Goal: Transaction & Acquisition: Download file/media

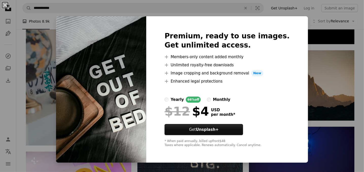
click at [3, 5] on button "An X shape" at bounding box center [5, 5] width 6 height 6
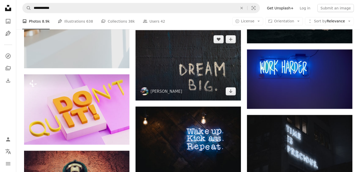
scroll to position [431, 0]
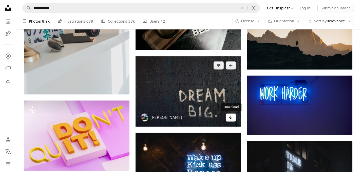
click at [228, 117] on link "Arrow pointing down" at bounding box center [231, 117] width 10 height 8
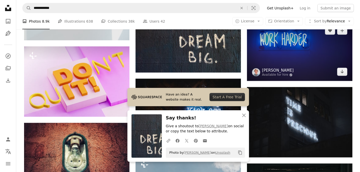
scroll to position [507, 0]
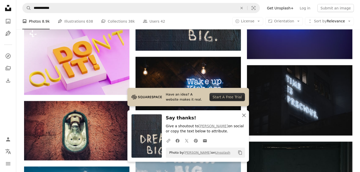
click at [245, 115] on icon "An X shape" at bounding box center [244, 115] width 6 height 6
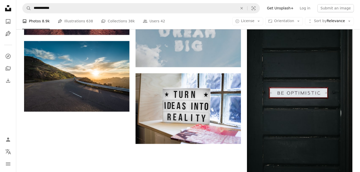
scroll to position [660, 0]
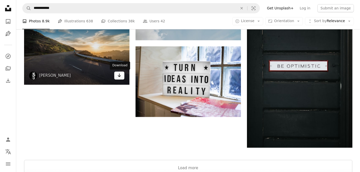
click at [119, 75] on icon "Download" at bounding box center [119, 75] width 3 height 4
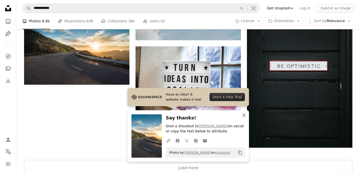
click at [242, 113] on icon "An X shape" at bounding box center [244, 115] width 6 height 6
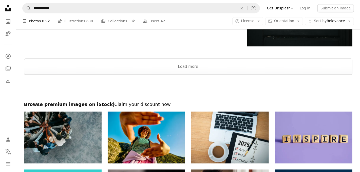
scroll to position [761, 0]
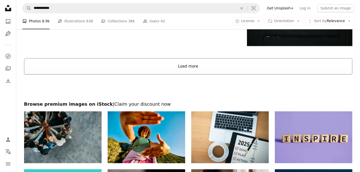
click at [183, 67] on button "Load more" at bounding box center [188, 66] width 329 height 16
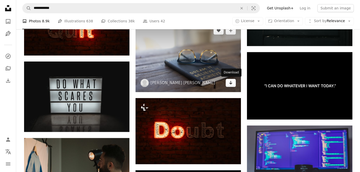
click at [231, 82] on icon "Download" at bounding box center [230, 83] width 3 height 4
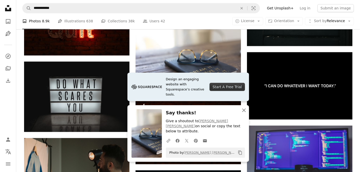
click at [243, 113] on icon "An X shape" at bounding box center [244, 110] width 6 height 6
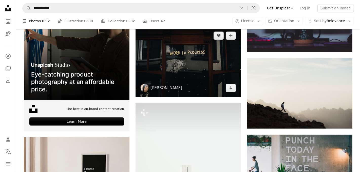
scroll to position [913, 0]
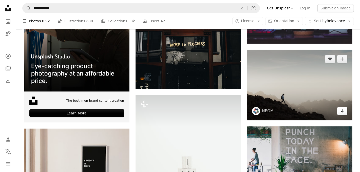
click at [341, 110] on icon "Arrow pointing down" at bounding box center [343, 111] width 4 height 6
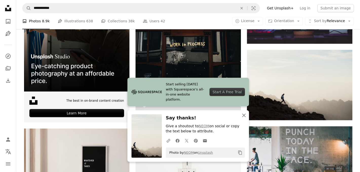
click at [243, 115] on icon "An X shape" at bounding box center [244, 115] width 6 height 6
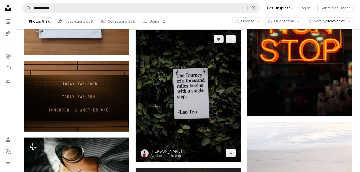
scroll to position [1319, 0]
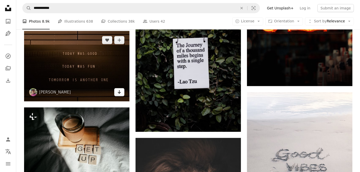
click at [118, 91] on icon "Arrow pointing down" at bounding box center [119, 92] width 4 height 6
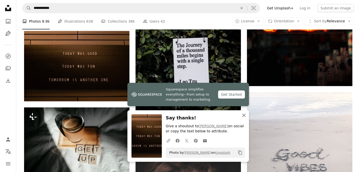
click at [242, 115] on icon "An X shape" at bounding box center [244, 115] width 6 height 6
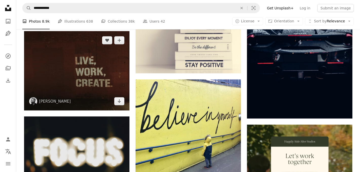
scroll to position [1623, 0]
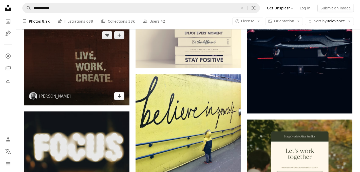
click at [121, 96] on icon "Arrow pointing down" at bounding box center [119, 96] width 4 height 6
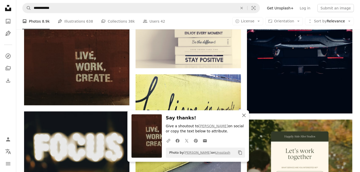
click at [243, 115] on icon "An X shape" at bounding box center [244, 115] width 6 height 6
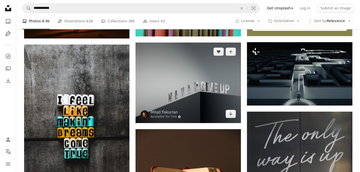
scroll to position [1852, 0]
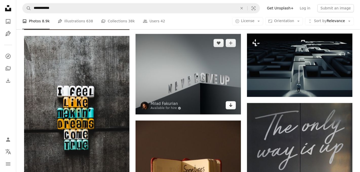
click at [231, 107] on icon "Arrow pointing down" at bounding box center [231, 105] width 4 height 6
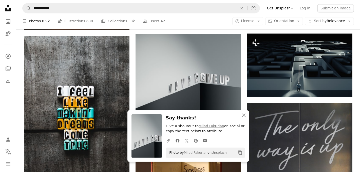
click at [243, 116] on icon "An X shape" at bounding box center [244, 115] width 6 height 6
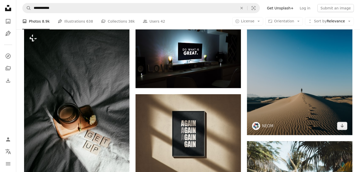
scroll to position [2613, 0]
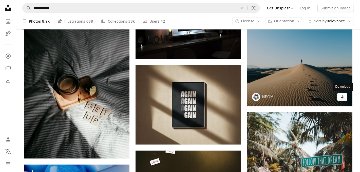
click at [342, 97] on icon "Download" at bounding box center [342, 97] width 3 height 4
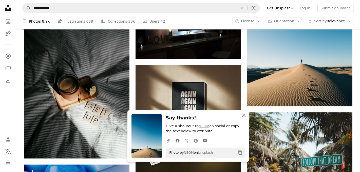
click at [246, 115] on icon "An X shape" at bounding box center [244, 115] width 6 height 6
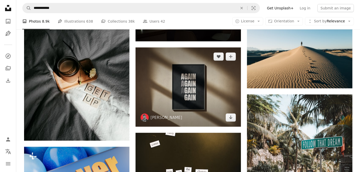
scroll to position [2638, 0]
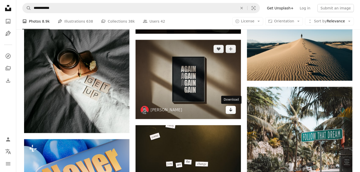
click at [231, 111] on icon "Arrow pointing down" at bounding box center [231, 110] width 4 height 6
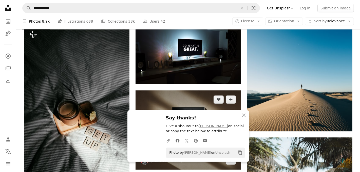
scroll to position [2562, 0]
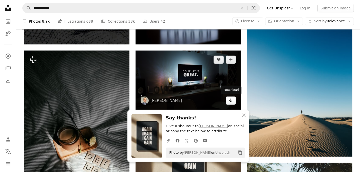
click at [231, 100] on icon "Download" at bounding box center [230, 100] width 3 height 4
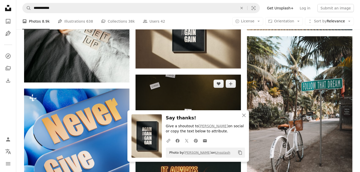
scroll to position [2689, 0]
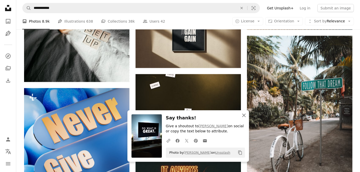
click at [242, 114] on icon "An X shape" at bounding box center [244, 115] width 6 height 6
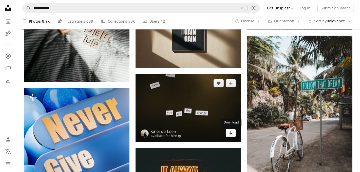
click at [230, 132] on icon "Arrow pointing down" at bounding box center [231, 133] width 4 height 6
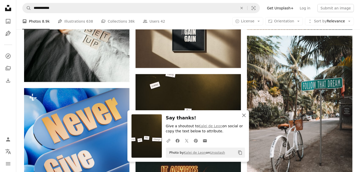
click at [245, 115] on icon "An X shape" at bounding box center [244, 115] width 6 height 6
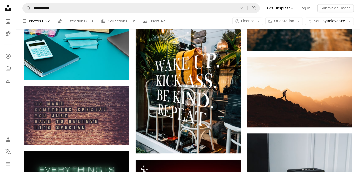
scroll to position [3171, 0]
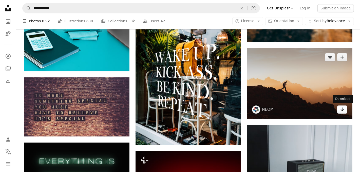
click at [340, 108] on link "Arrow pointing down" at bounding box center [343, 109] width 10 height 8
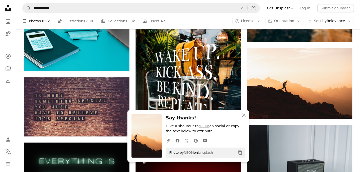
click at [244, 116] on icon "An X shape" at bounding box center [244, 115] width 6 height 6
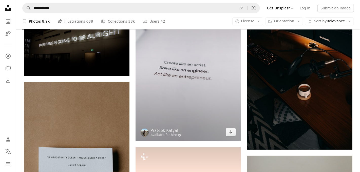
scroll to position [3577, 0]
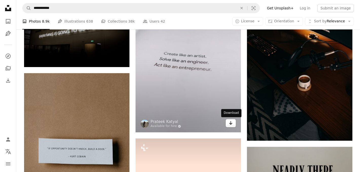
click at [229, 125] on icon "Arrow pointing down" at bounding box center [231, 123] width 4 height 6
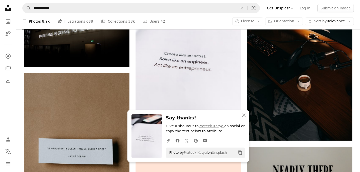
click at [244, 116] on icon "An X shape" at bounding box center [244, 115] width 6 height 6
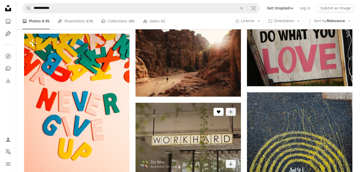
scroll to position [4135, 0]
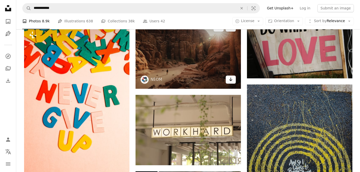
click at [232, 81] on icon "Arrow pointing down" at bounding box center [231, 79] width 4 height 6
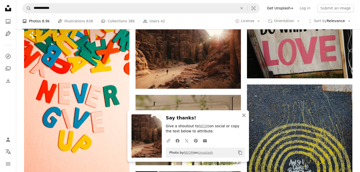
drag, startPoint x: 242, startPoint y: 115, endPoint x: 243, endPoint y: 112, distance: 2.6
click at [242, 115] on icon "An X shape" at bounding box center [244, 115] width 6 height 6
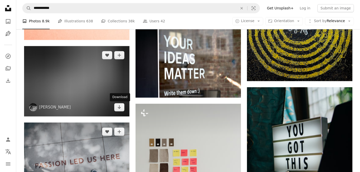
scroll to position [4313, 0]
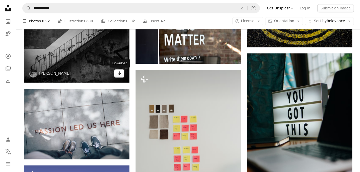
click at [121, 75] on icon "Arrow pointing down" at bounding box center [119, 73] width 4 height 6
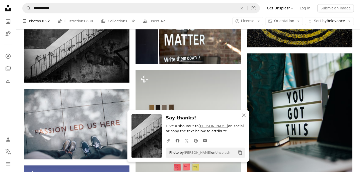
click at [244, 115] on icon "An X shape" at bounding box center [244, 115] width 6 height 6
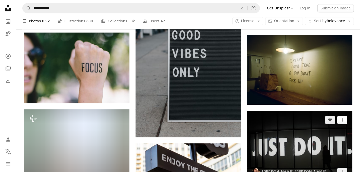
scroll to position [5555, 0]
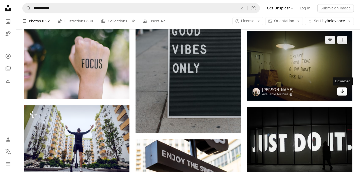
click at [343, 91] on icon "Arrow pointing down" at bounding box center [343, 91] width 4 height 6
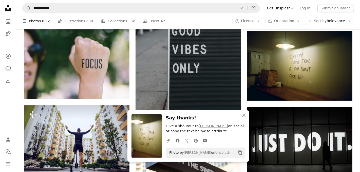
click at [244, 113] on icon "An X shape" at bounding box center [244, 115] width 6 height 6
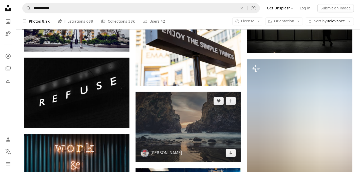
scroll to position [5708, 0]
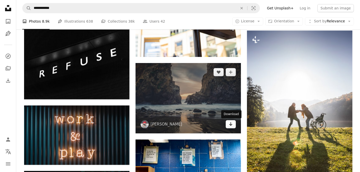
click at [229, 125] on icon "Arrow pointing down" at bounding box center [231, 124] width 4 height 6
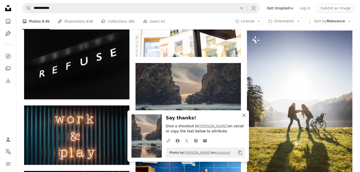
click at [242, 116] on icon "An X shape" at bounding box center [244, 115] width 6 height 6
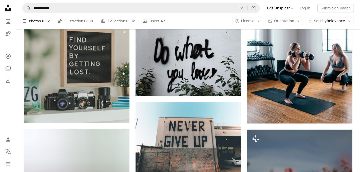
scroll to position [9031, 0]
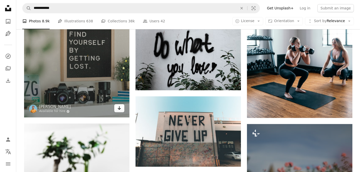
click at [116, 107] on link "Arrow pointing down" at bounding box center [119, 108] width 10 height 8
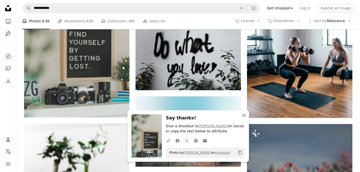
drag, startPoint x: 244, startPoint y: 115, endPoint x: 243, endPoint y: 111, distance: 4.6
click at [244, 115] on icon "button" at bounding box center [245, 115] width 4 height 4
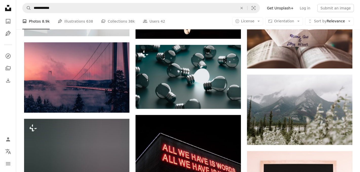
scroll to position [9817, 0]
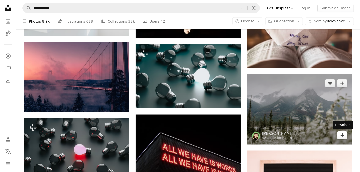
click at [344, 136] on icon "Arrow pointing down" at bounding box center [343, 135] width 4 height 6
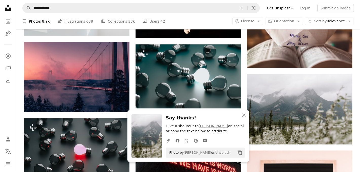
click at [244, 116] on icon "An X shape" at bounding box center [244, 115] width 6 height 6
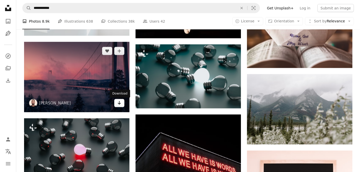
click at [123, 104] on link "Arrow pointing down" at bounding box center [119, 103] width 10 height 8
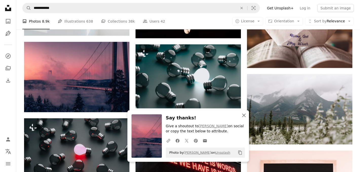
click at [243, 116] on icon "button" at bounding box center [245, 115] width 4 height 4
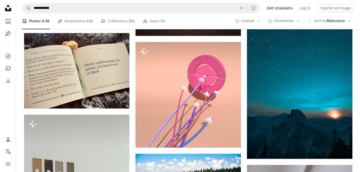
scroll to position [10274, 0]
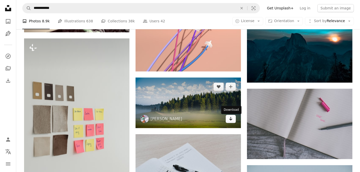
click at [232, 120] on icon "Download" at bounding box center [230, 119] width 3 height 4
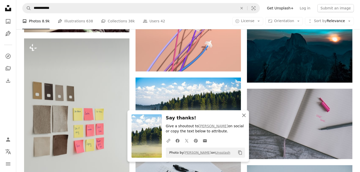
click at [243, 115] on icon "An X shape" at bounding box center [244, 115] width 6 height 6
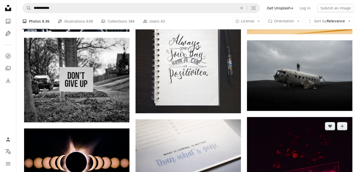
scroll to position [10908, 0]
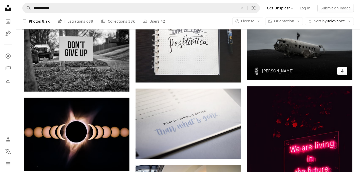
click at [342, 71] on icon "Arrow pointing down" at bounding box center [343, 71] width 4 height 6
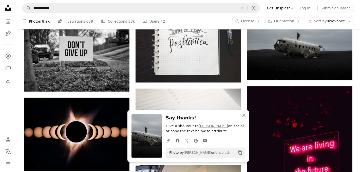
click at [246, 115] on icon "An X shape" at bounding box center [244, 115] width 6 height 6
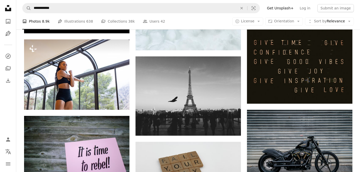
scroll to position [11568, 0]
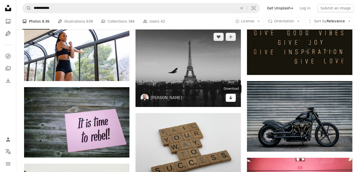
click at [231, 99] on icon "Download" at bounding box center [230, 98] width 3 height 4
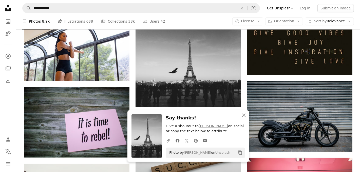
click at [245, 114] on icon "button" at bounding box center [245, 115] width 4 height 4
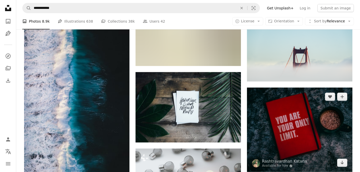
scroll to position [14307, 0]
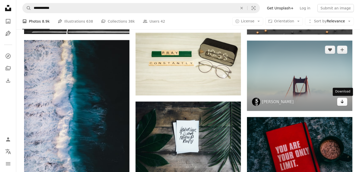
click at [343, 101] on icon "Arrow pointing down" at bounding box center [343, 101] width 4 height 6
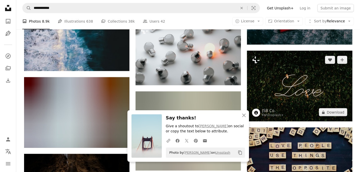
scroll to position [14485, 0]
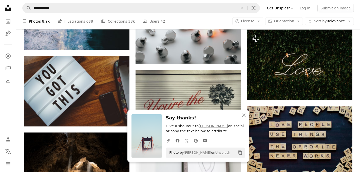
click at [246, 115] on icon "An X shape" at bounding box center [244, 115] width 6 height 6
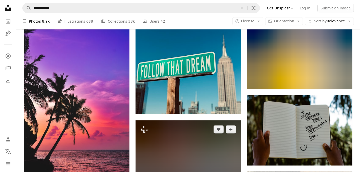
scroll to position [16971, 0]
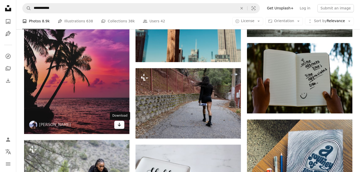
click at [120, 127] on icon "Arrow pointing down" at bounding box center [119, 124] width 4 height 6
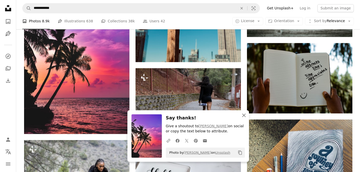
click at [244, 115] on icon "button" at bounding box center [245, 115] width 4 height 4
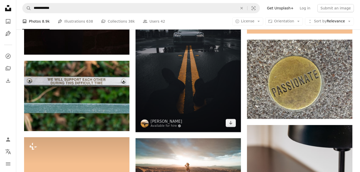
scroll to position [17377, 0]
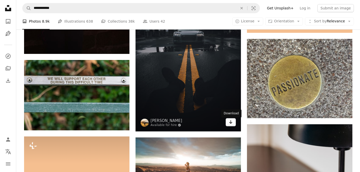
click at [232, 124] on icon "Download" at bounding box center [230, 122] width 3 height 4
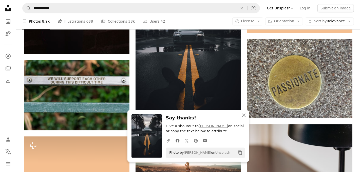
click at [245, 114] on icon "An X shape" at bounding box center [244, 115] width 6 height 6
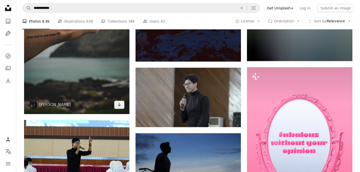
scroll to position [18087, 0]
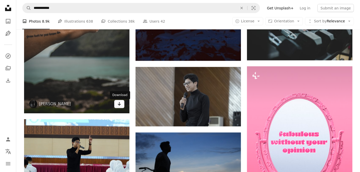
click at [120, 104] on icon "Arrow pointing down" at bounding box center [119, 104] width 4 height 6
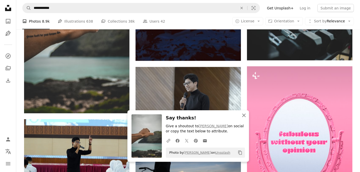
click at [243, 115] on icon "An X shape" at bounding box center [244, 115] width 6 height 6
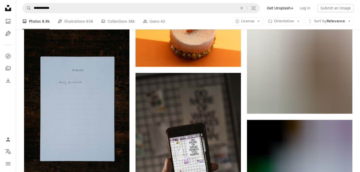
scroll to position [18798, 0]
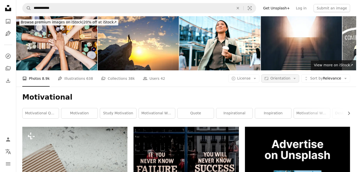
click at [291, 76] on span "Orientation" at bounding box center [281, 78] width 20 height 4
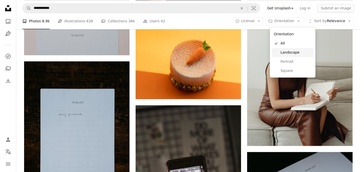
click at [297, 51] on span "Landscape" at bounding box center [296, 52] width 31 height 5
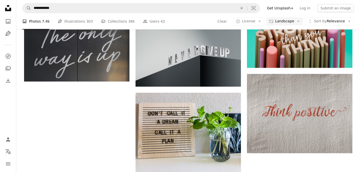
scroll to position [25, 0]
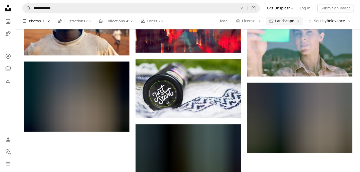
scroll to position [2182, 0]
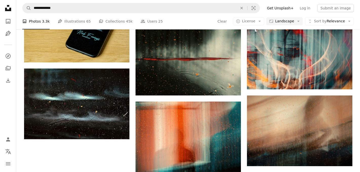
scroll to position [0, 0]
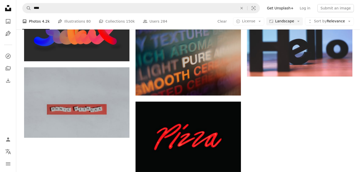
scroll to position [355, 0]
